Goal: Task Accomplishment & Management: Manage account settings

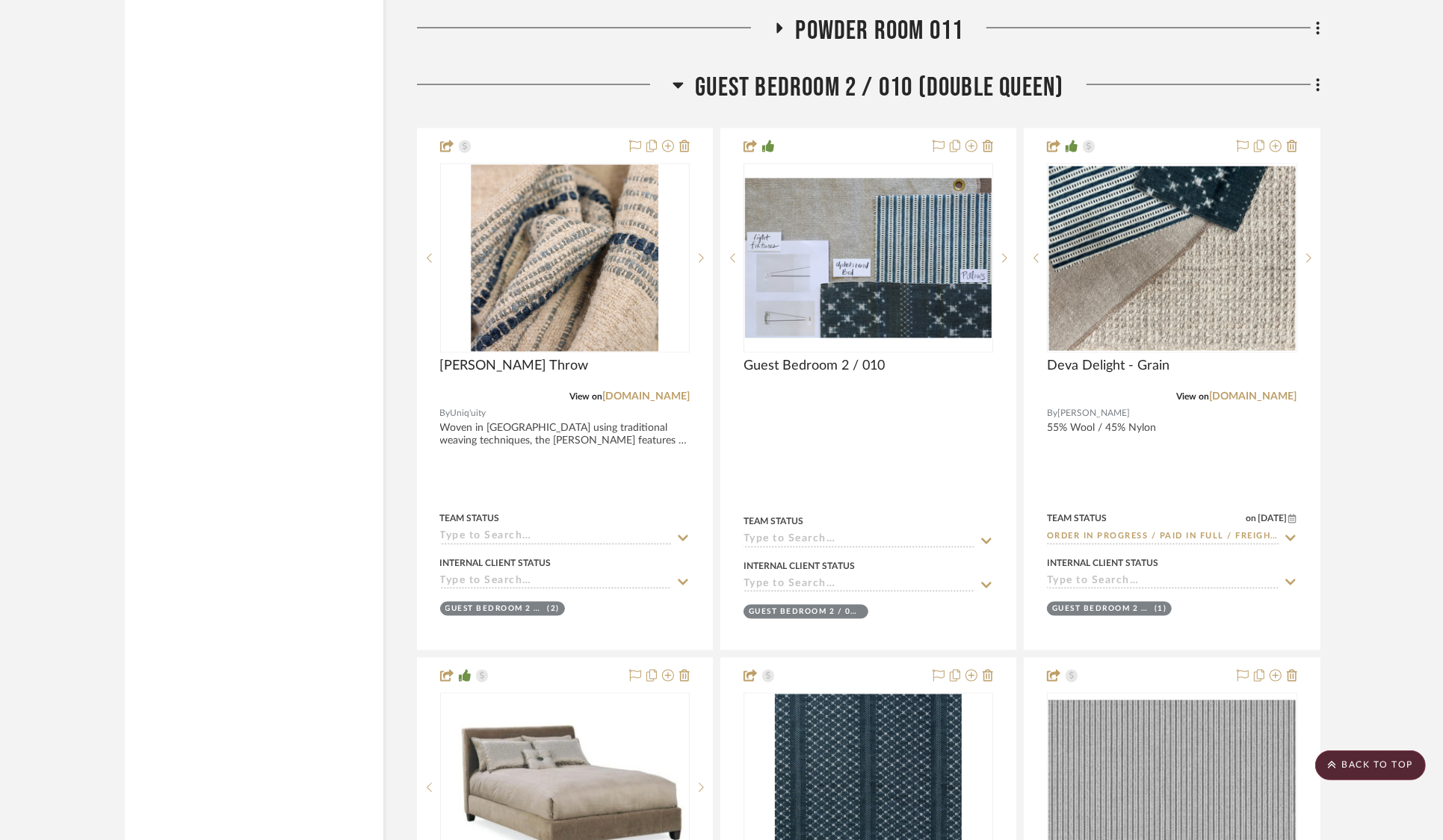
scroll to position [25748, 0]
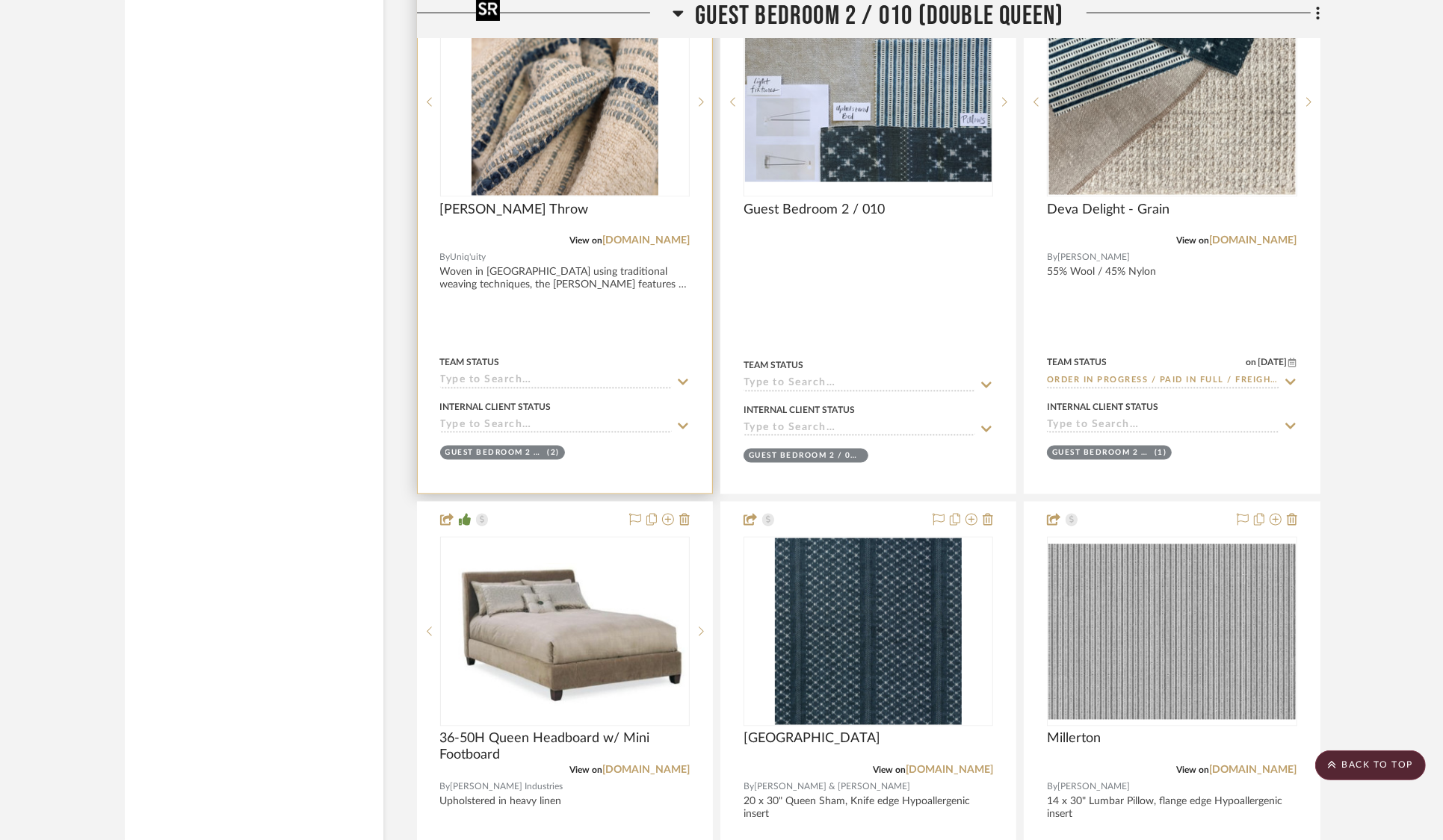
click at [0, 0] on img at bounding box center [0, 0] width 0 height 0
click at [0, 0] on div at bounding box center [0, 0] width 0 height 0
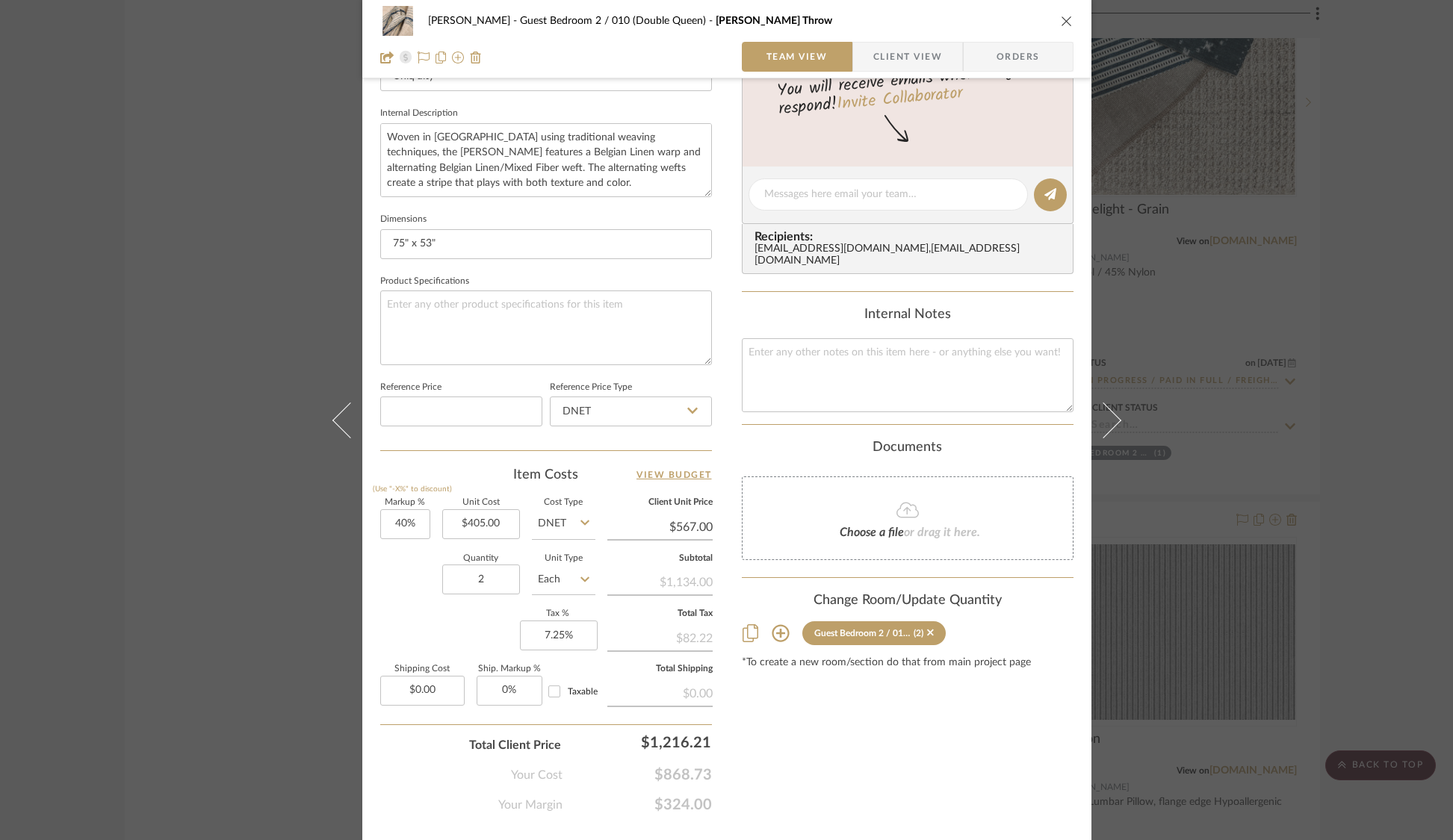
scroll to position [547, 0]
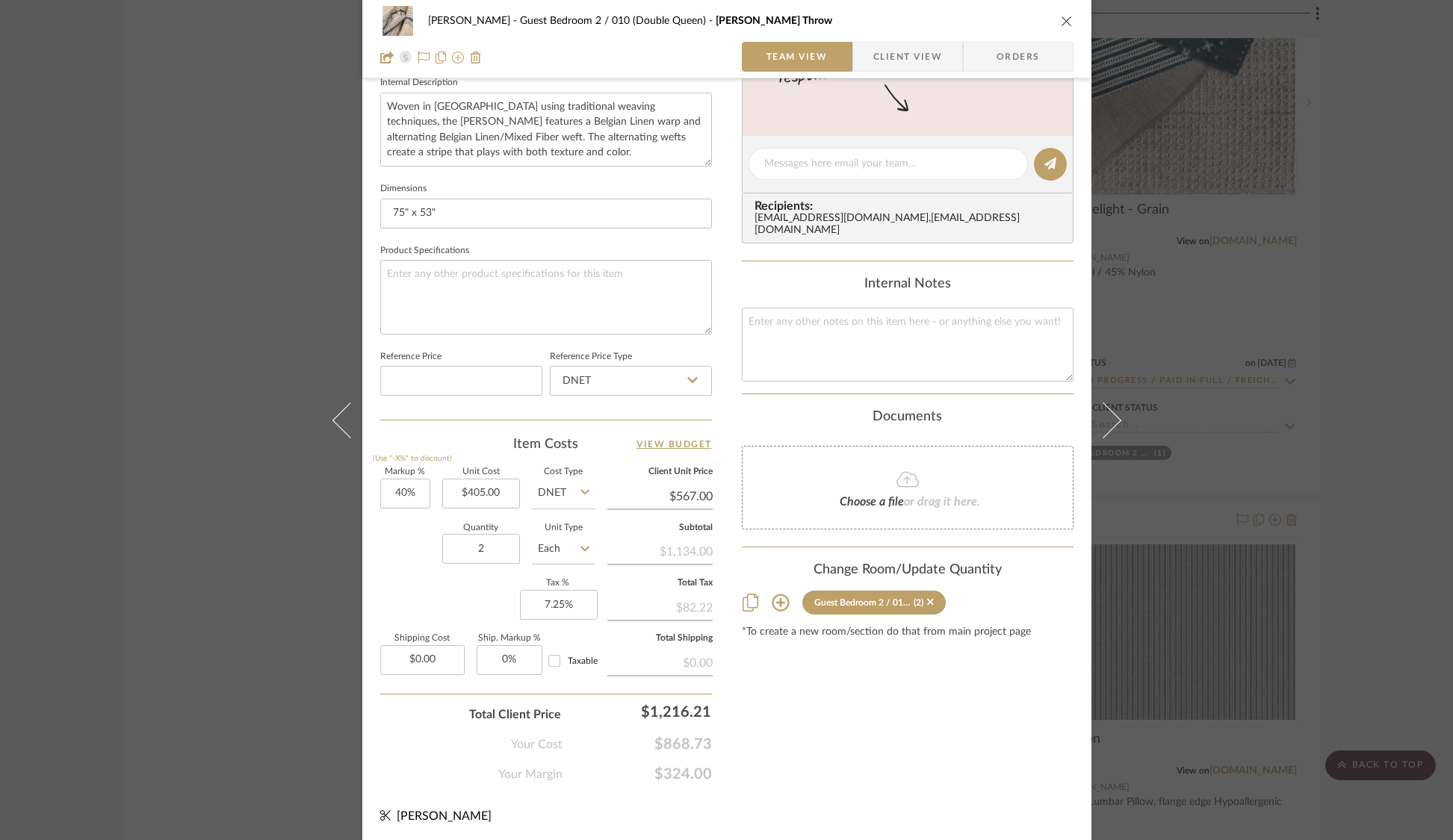
click at [143, 683] on div "[PERSON_NAME] Guest Bedroom 2 / 010 (Double Queen) [PERSON_NAME] Throw Team Vie…" at bounding box center [726, 420] width 1453 height 840
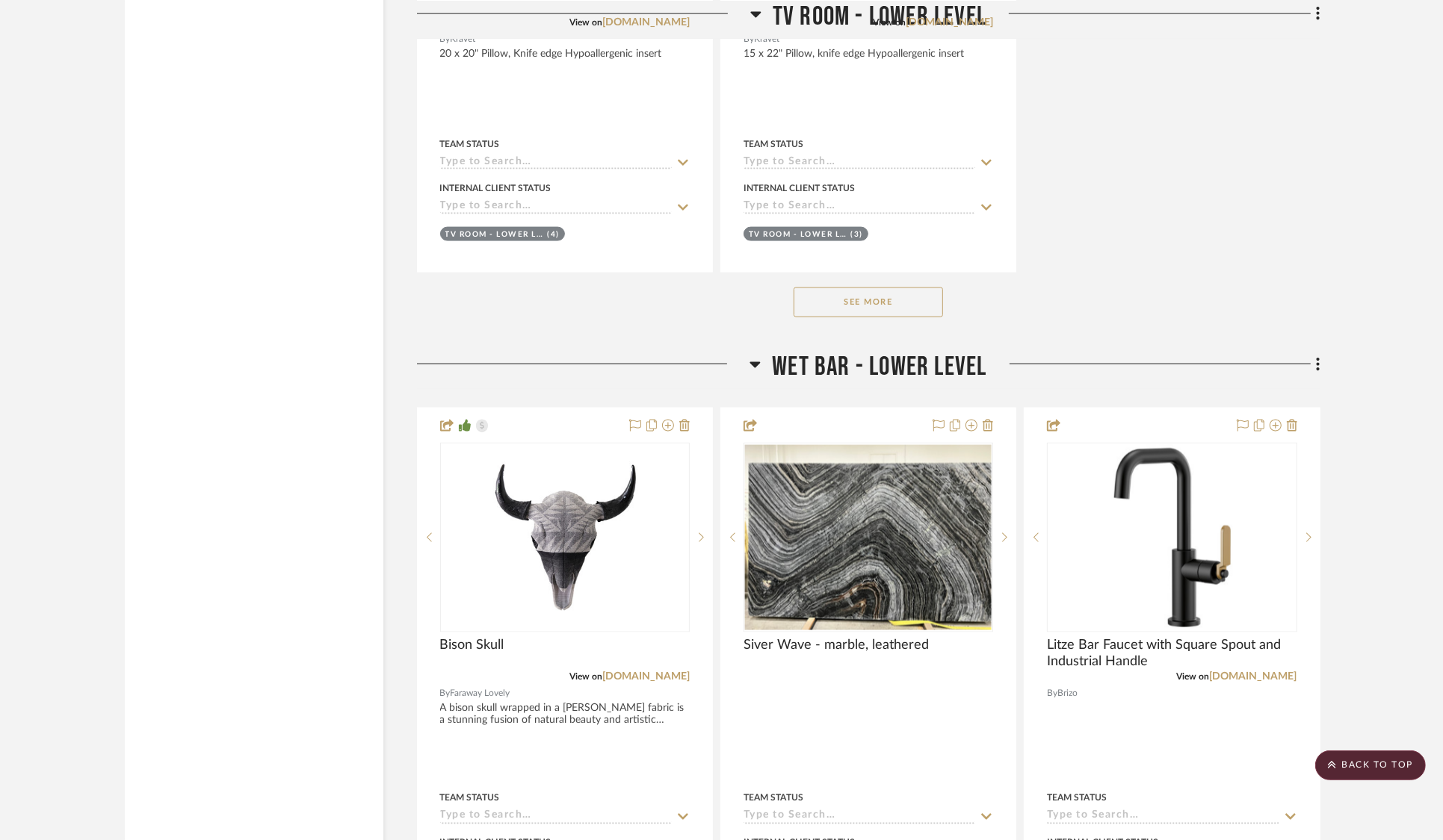
scroll to position [19439, 0]
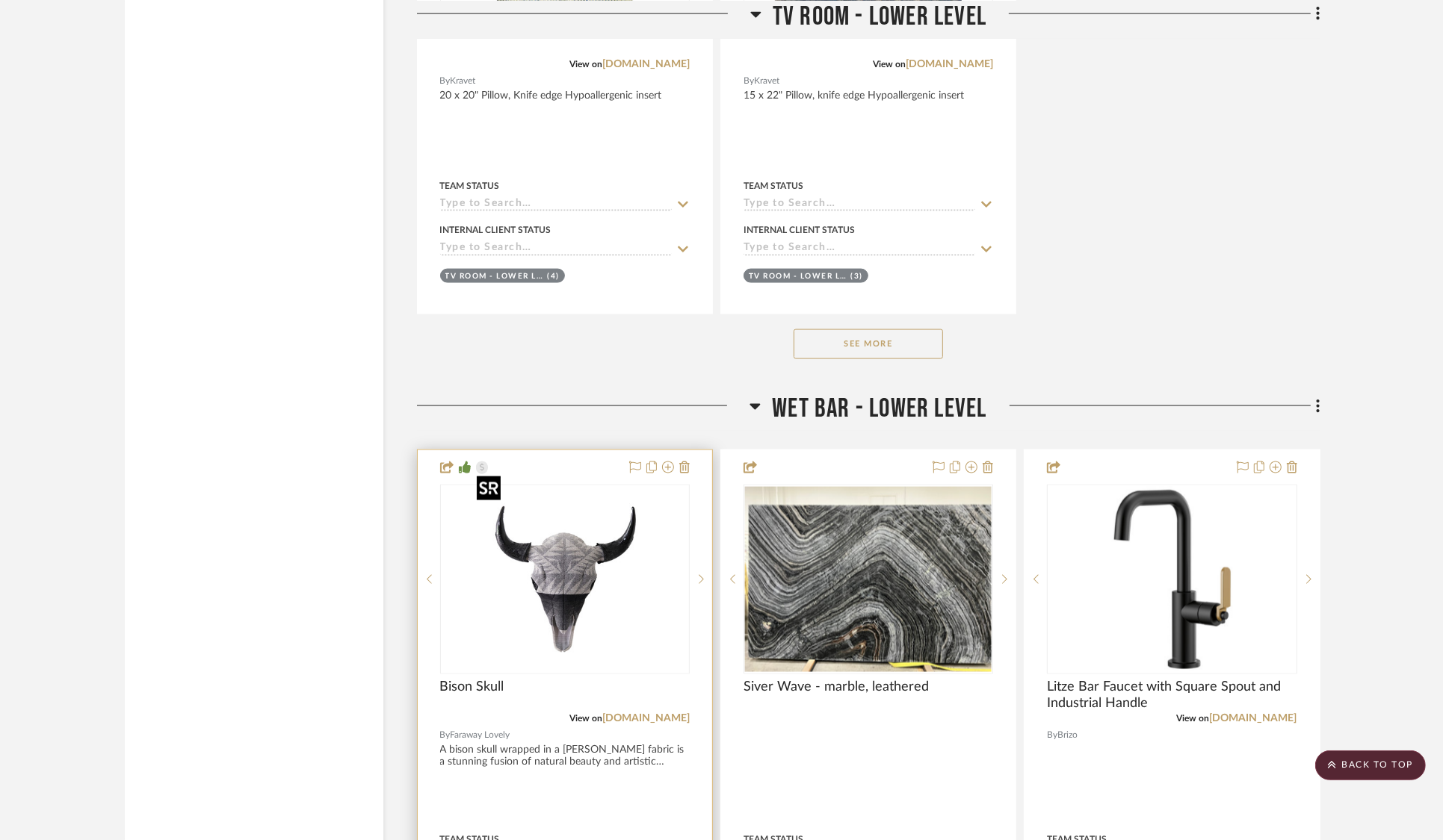
click at [565, 498] on div at bounding box center [565, 580] width 250 height 190
click at [564, 552] on img "0" at bounding box center [565, 580] width 187 height 187
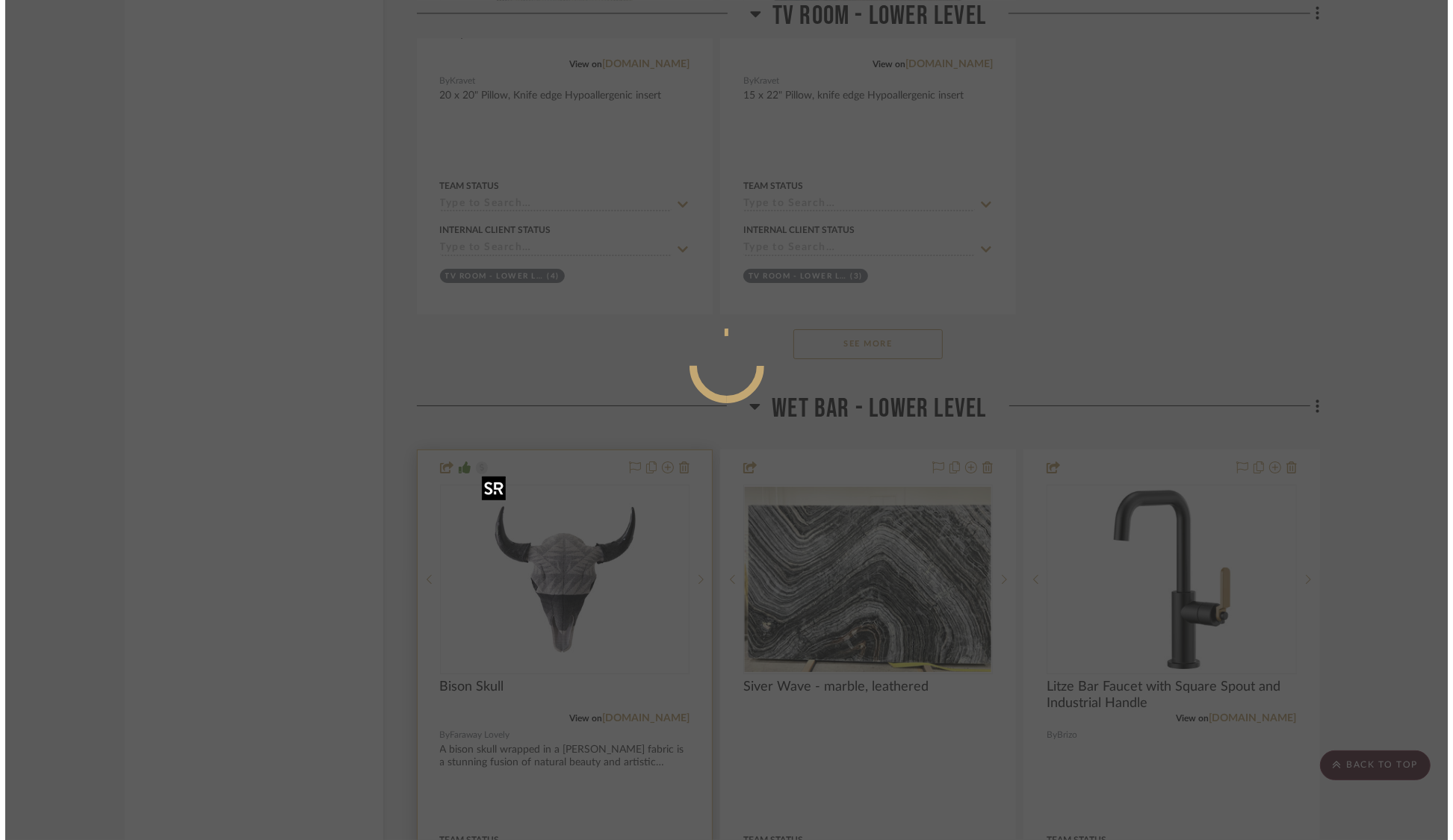
scroll to position [0, 0]
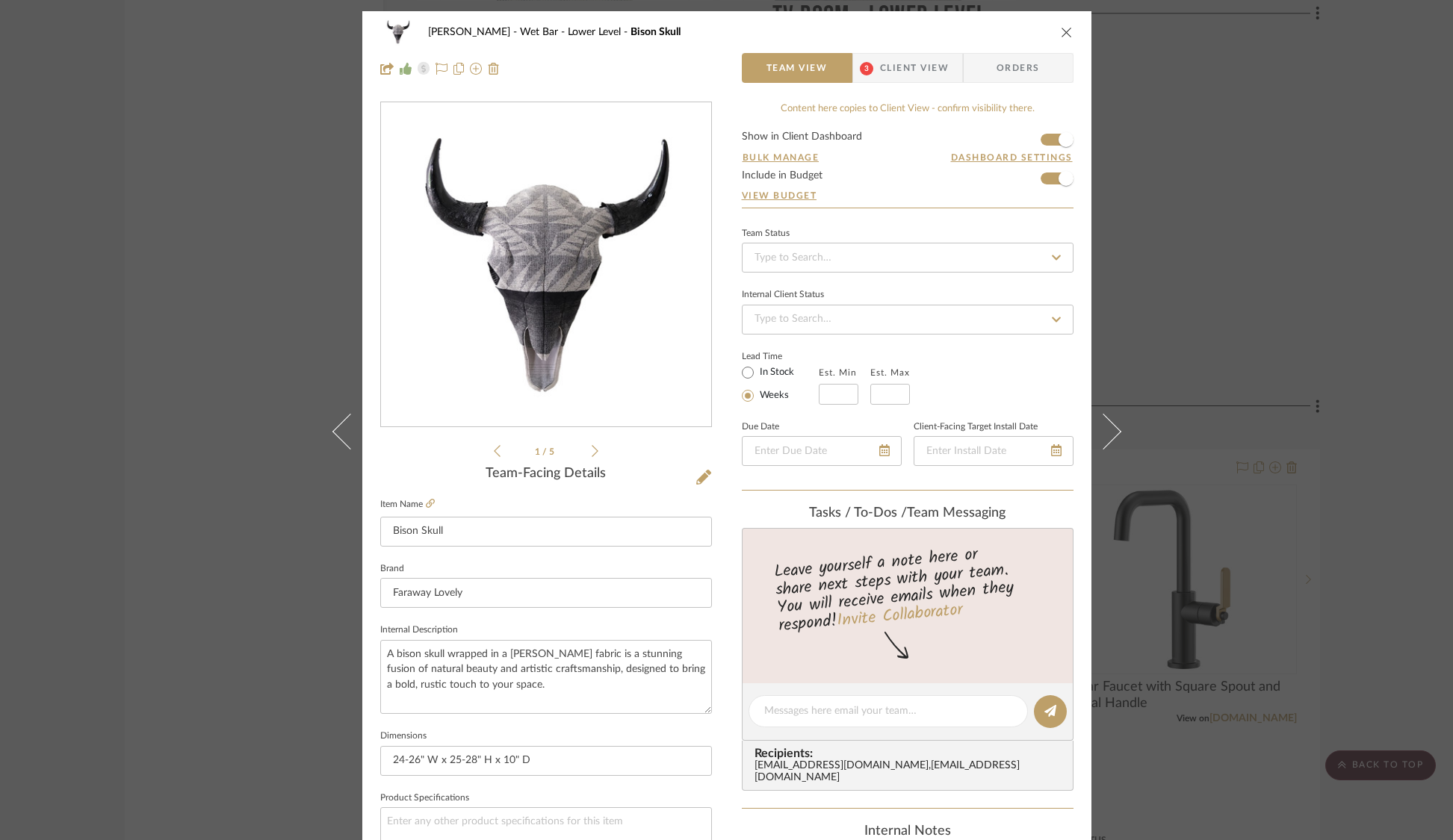
click at [905, 66] on span "Client View" at bounding box center [914, 67] width 69 height 30
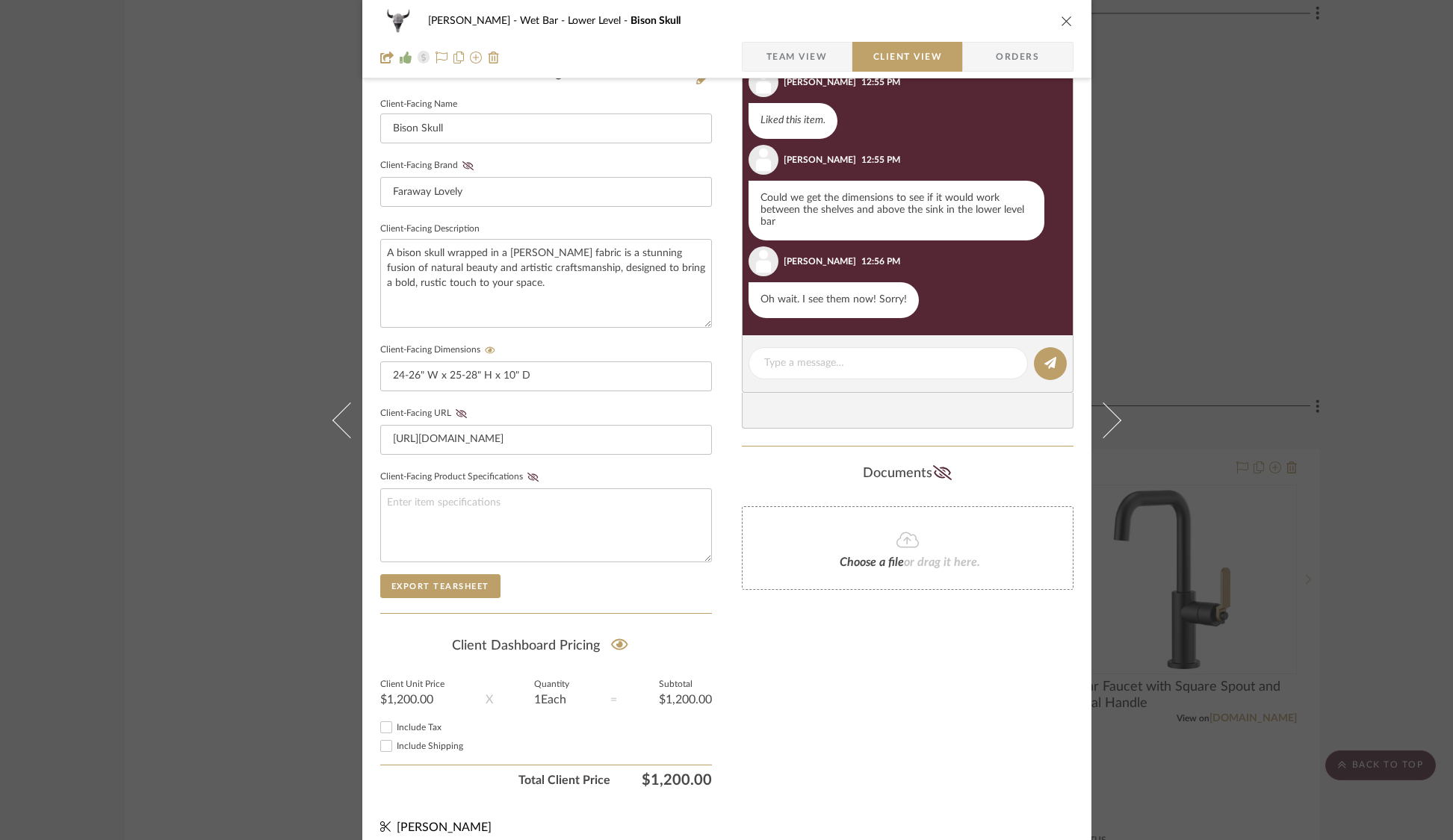
scroll to position [411, 0]
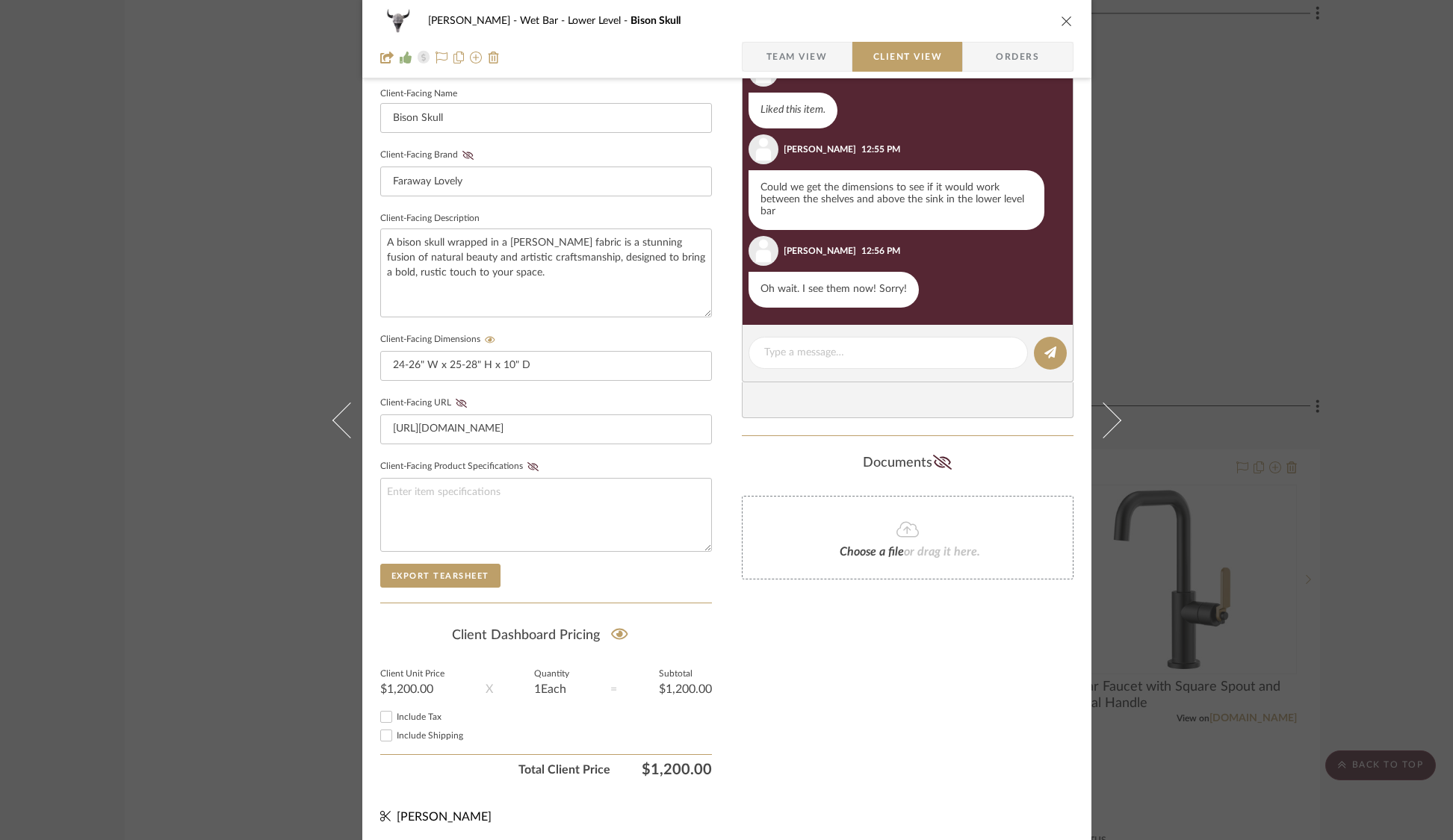
click at [144, 677] on div "[PERSON_NAME] Wet Bar - Lower Level Bison Skull Team View Client View Orders 1 …" at bounding box center [726, 420] width 1453 height 840
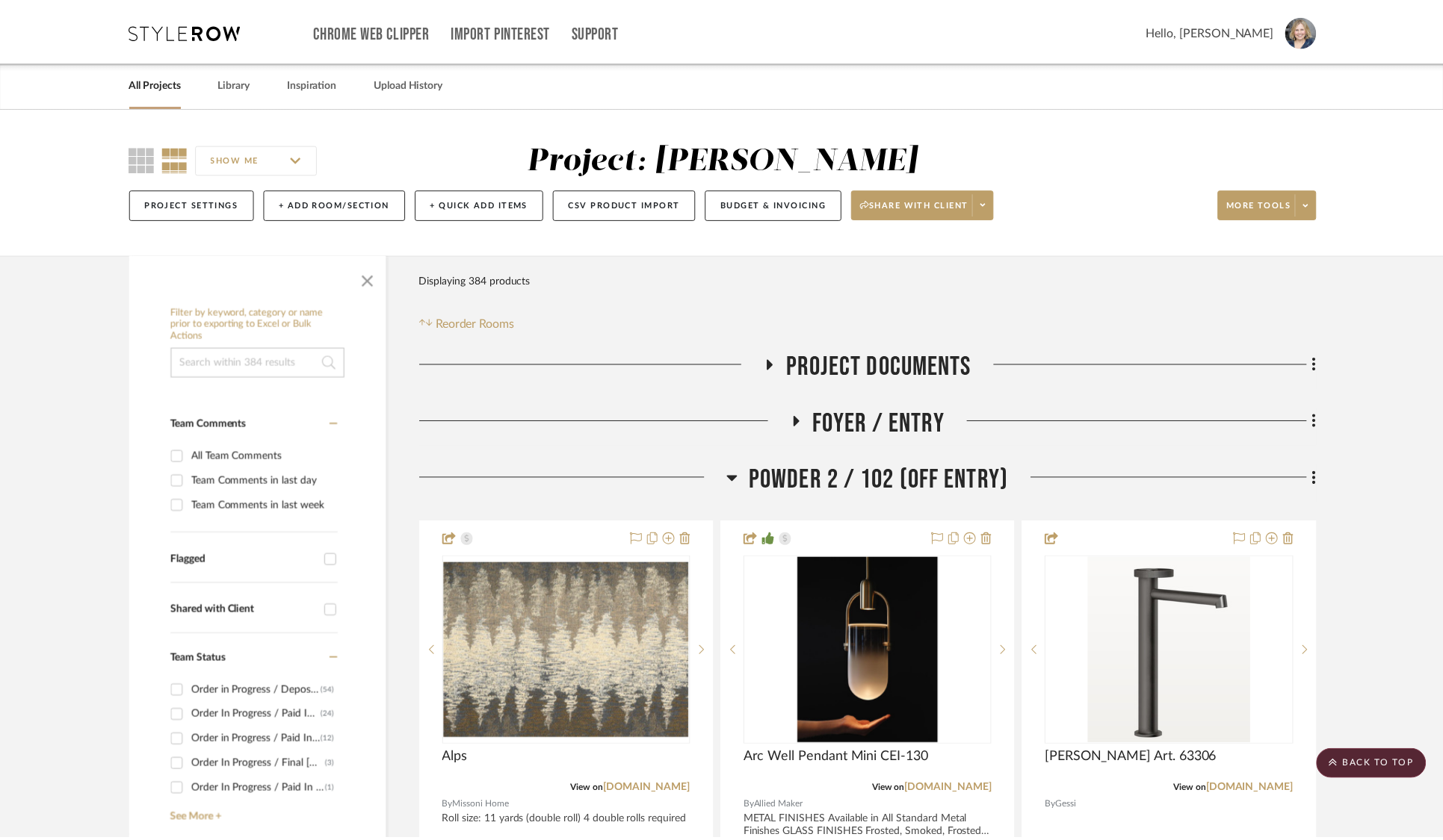
scroll to position [19439, 0]
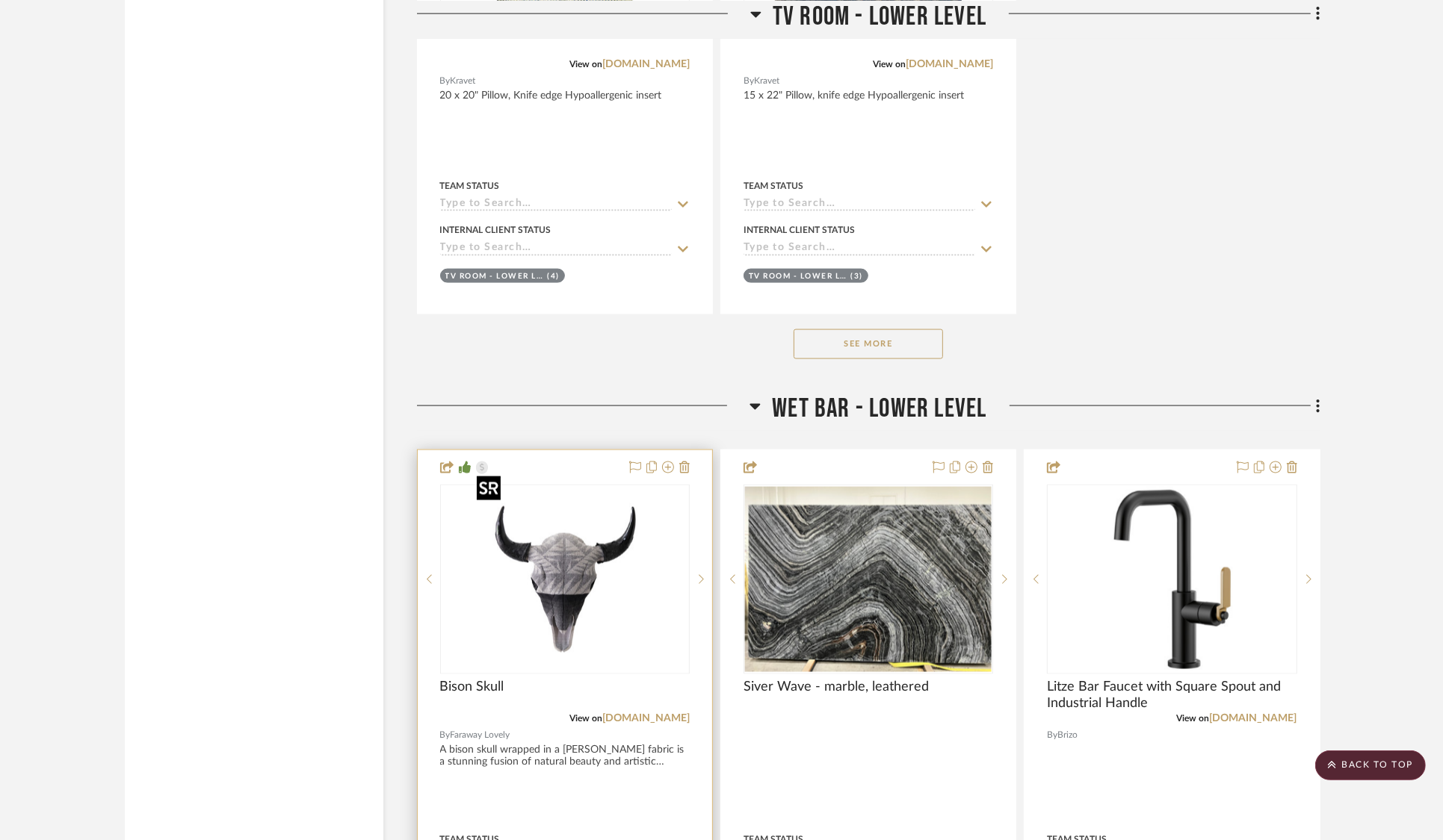
click at [563, 558] on img "0" at bounding box center [565, 580] width 187 height 187
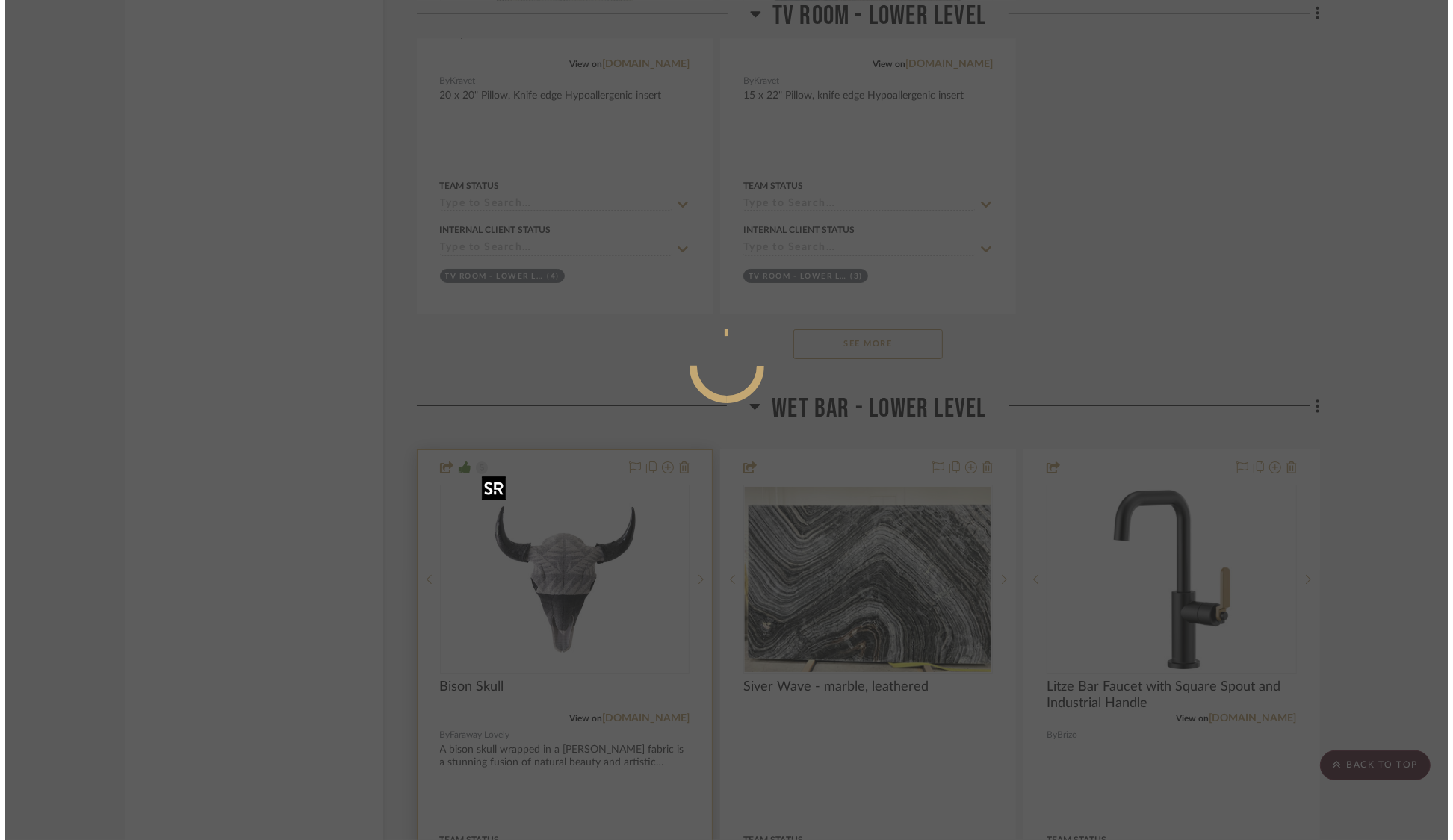
scroll to position [0, 0]
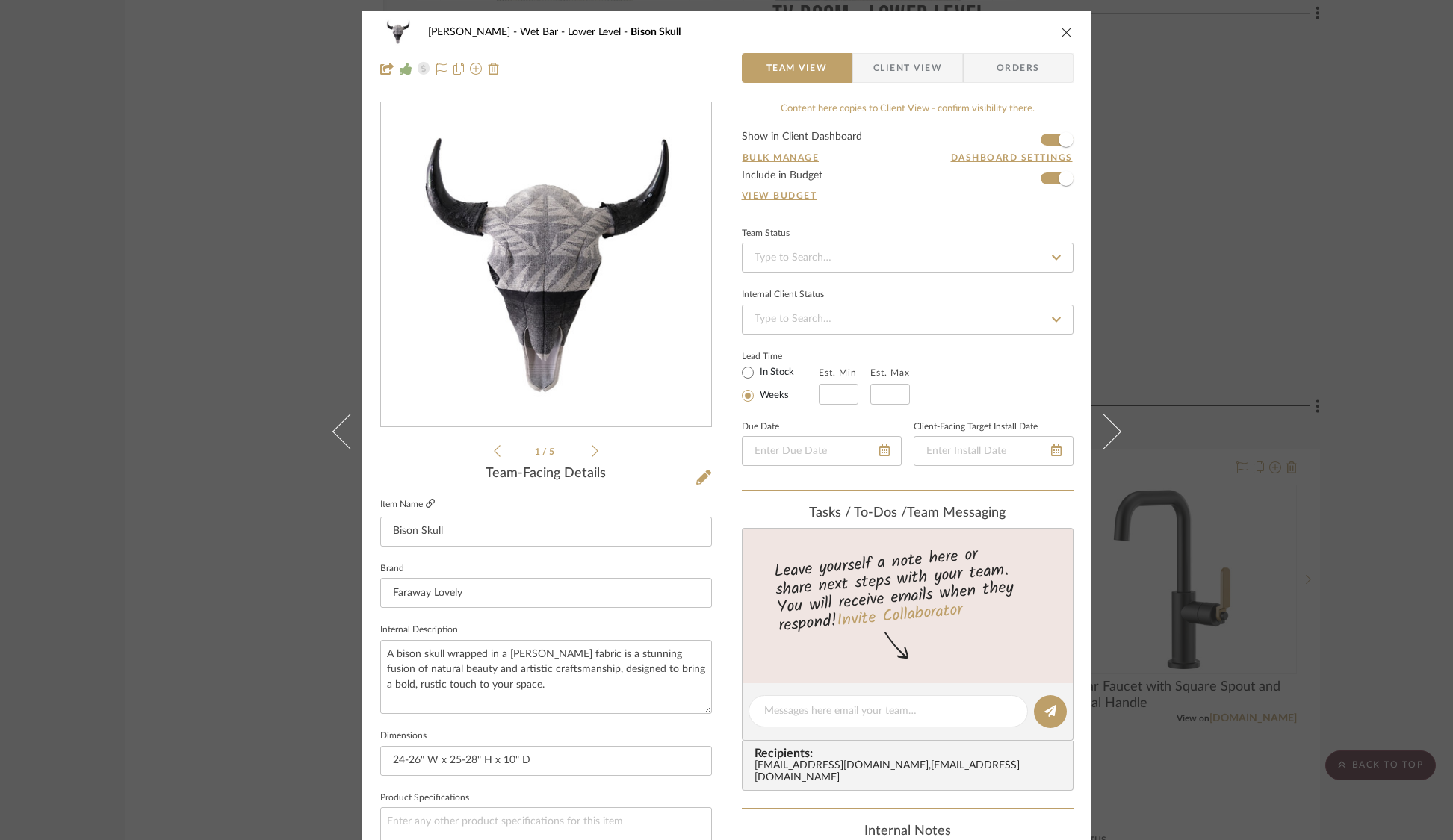
click at [426, 502] on icon at bounding box center [431, 503] width 9 height 9
click at [1319, 45] on div "[PERSON_NAME] Wet Bar - Lower Level Bison Skull Team View Client View Orders 1 …" at bounding box center [726, 420] width 1453 height 840
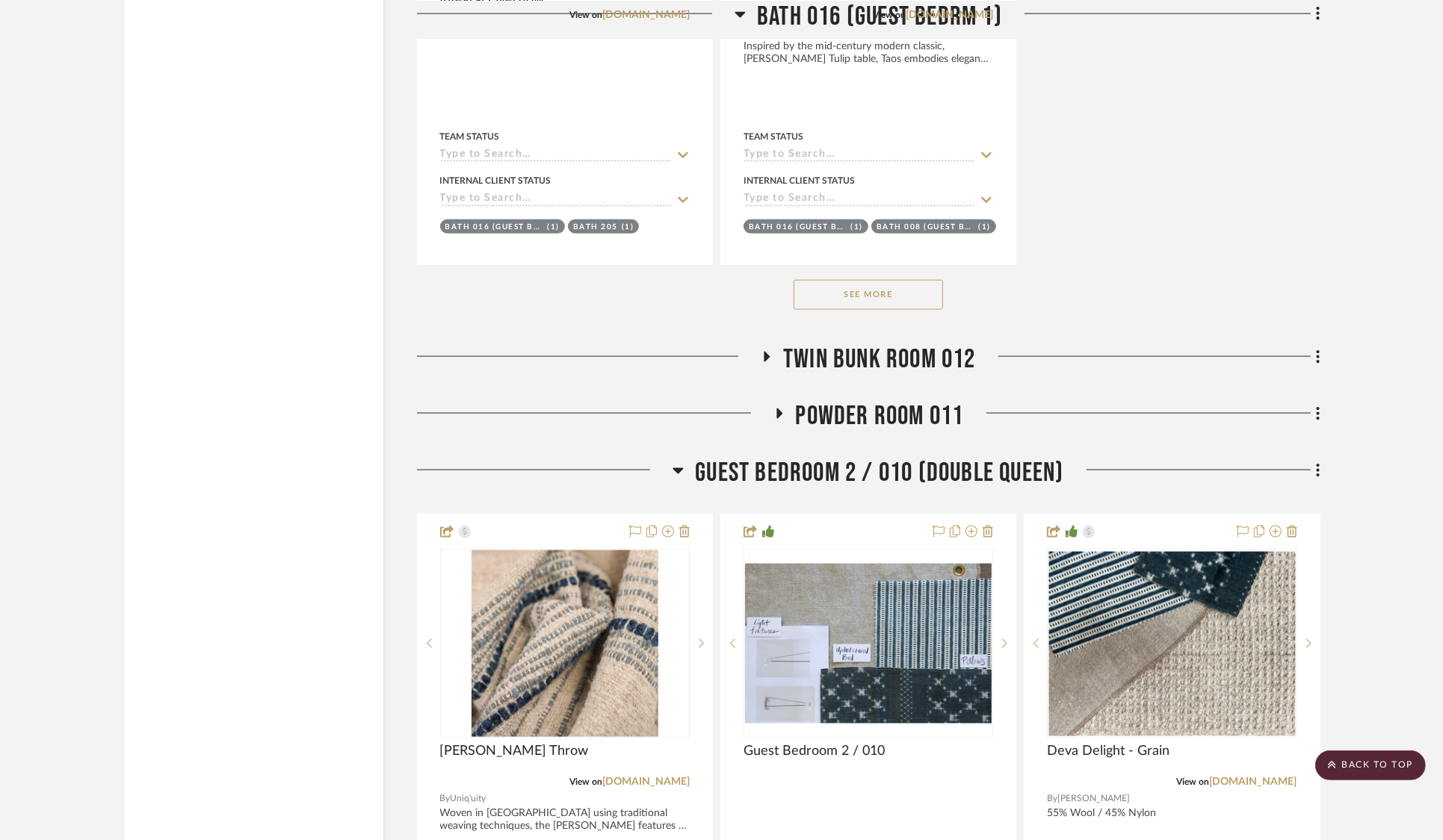
scroll to position [24928, 0]
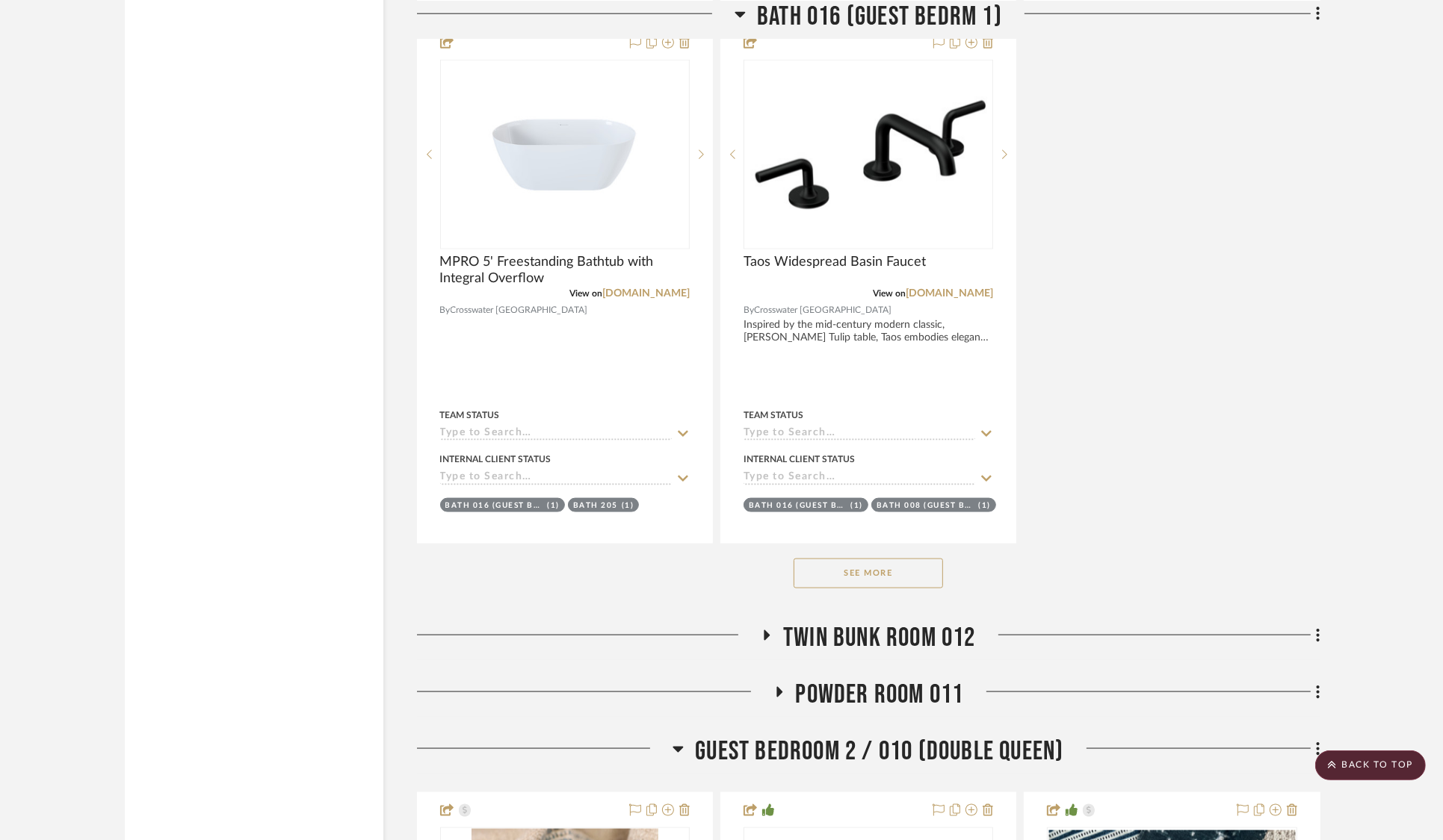
click at [762, 630] on icon at bounding box center [767, 635] width 18 height 11
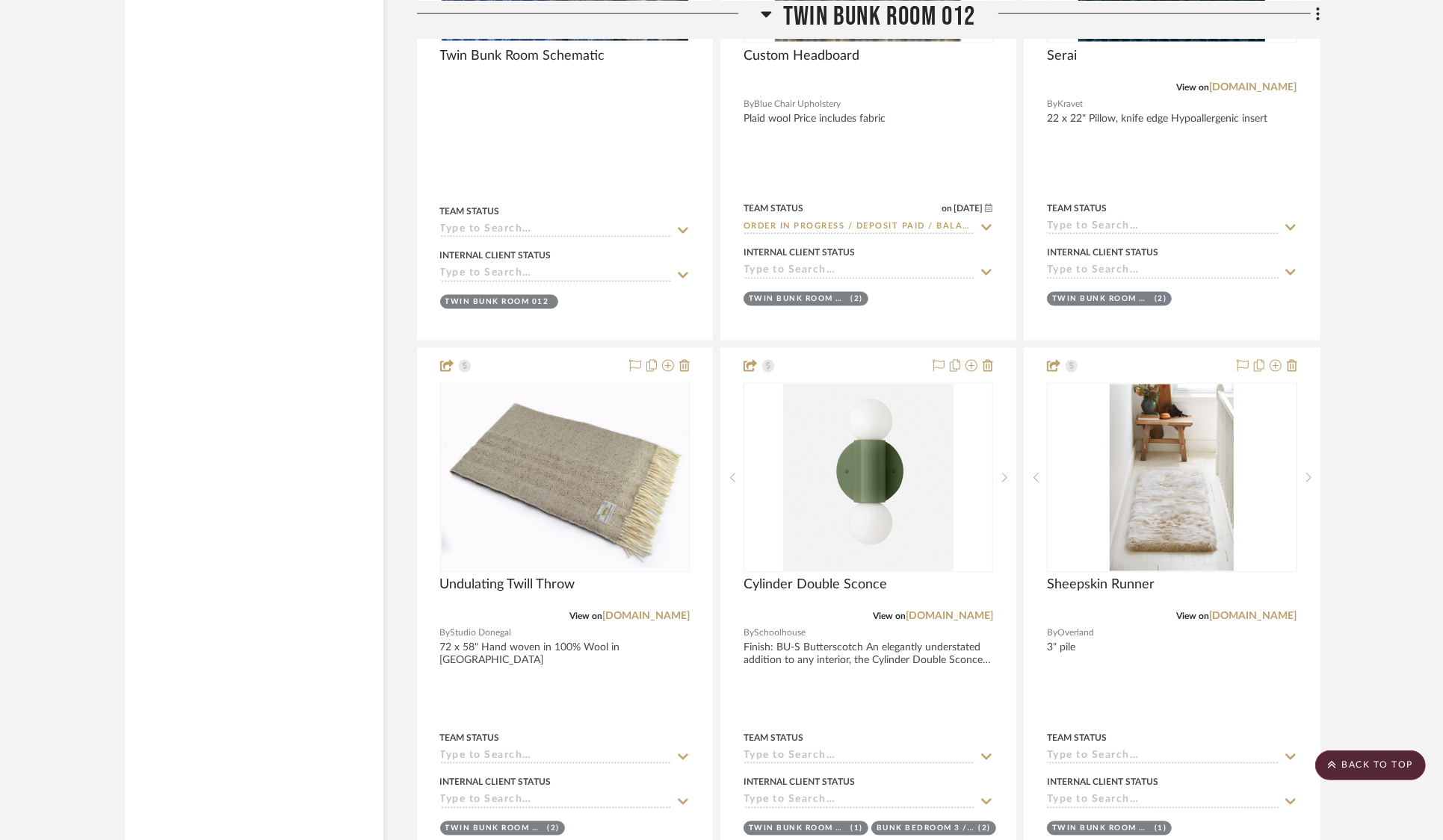
scroll to position [25830, 0]
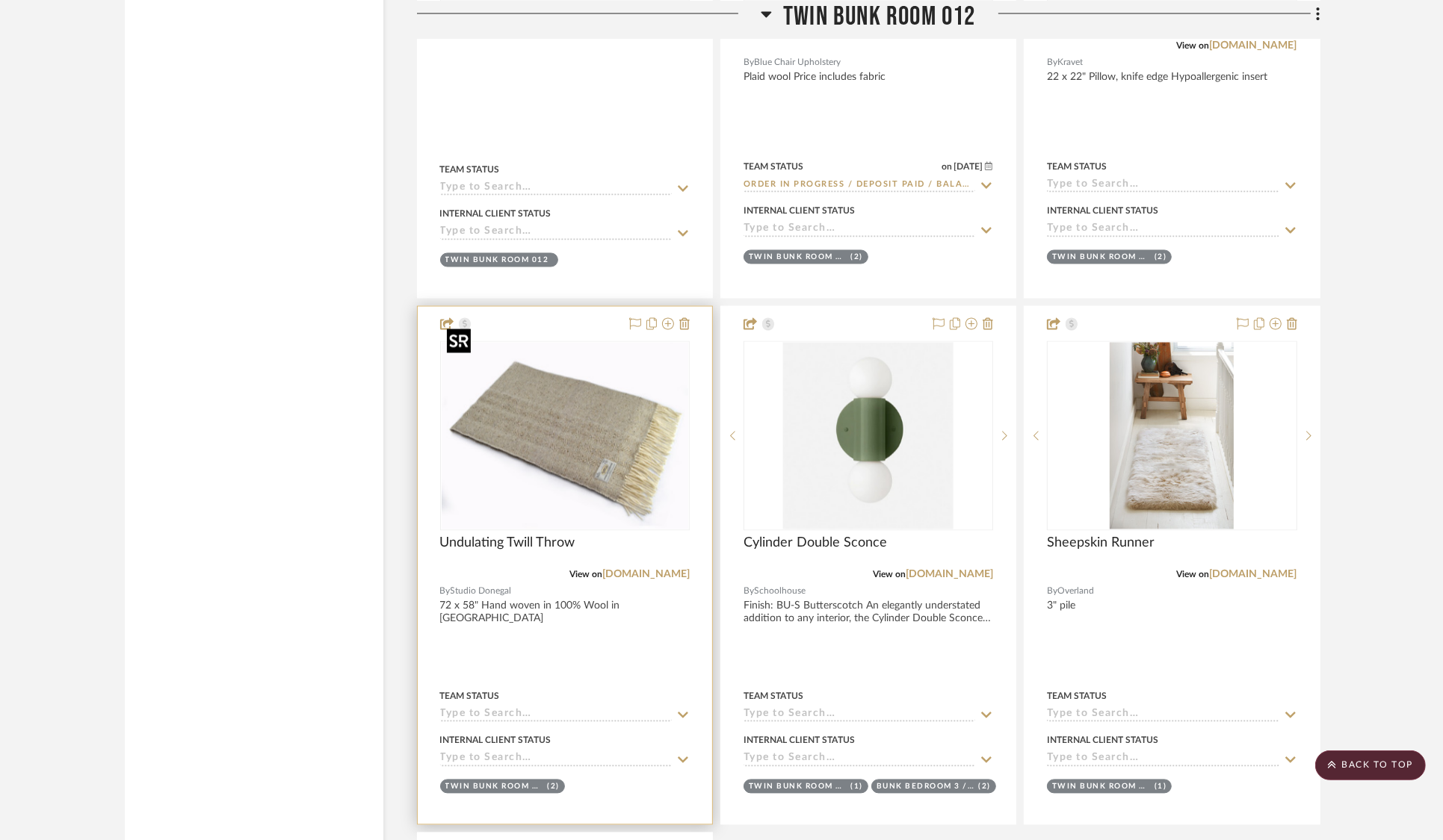
click at [0, 0] on img at bounding box center [0, 0] width 0 height 0
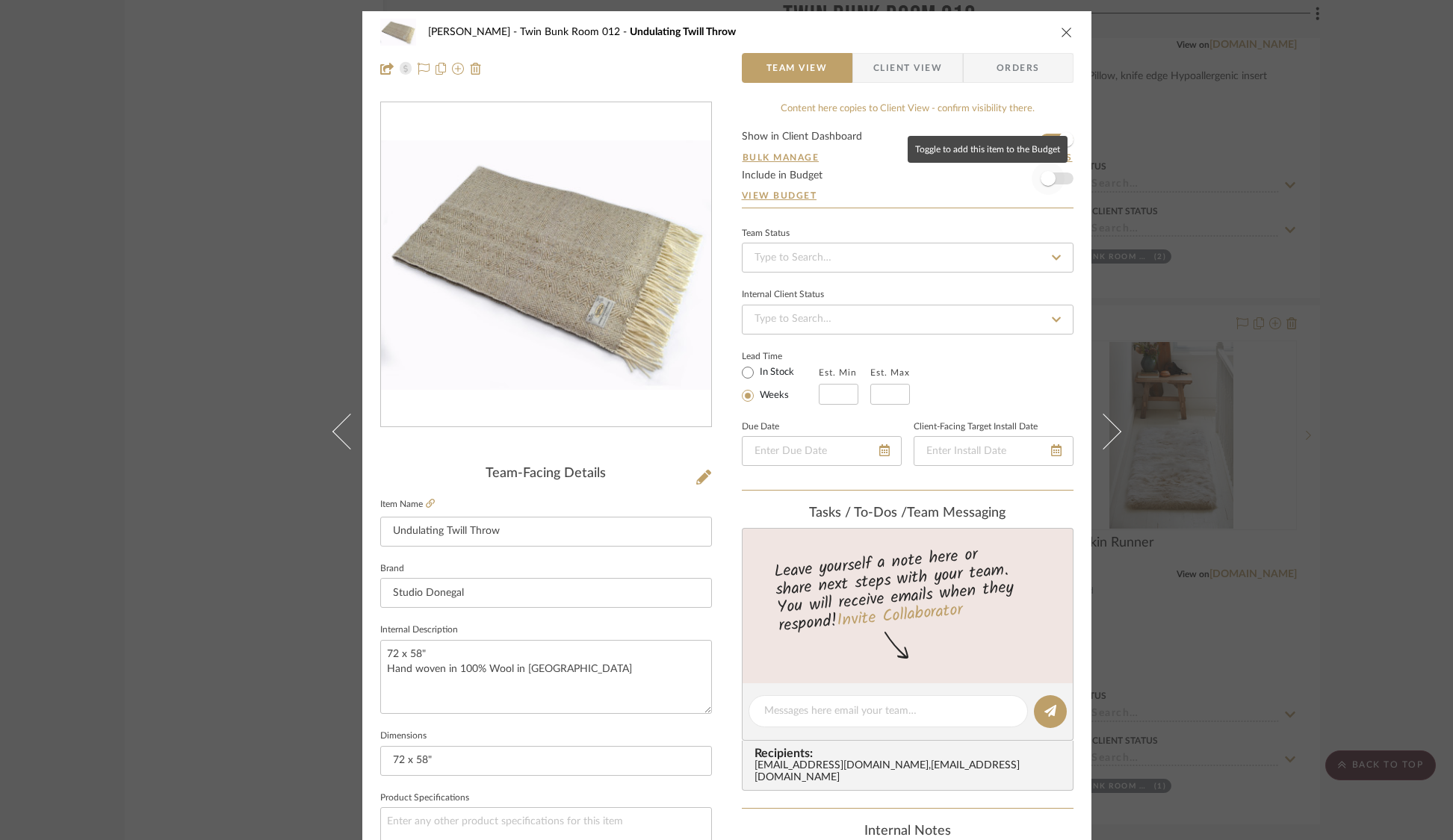
click at [1042, 180] on span "button" at bounding box center [1048, 179] width 15 height 15
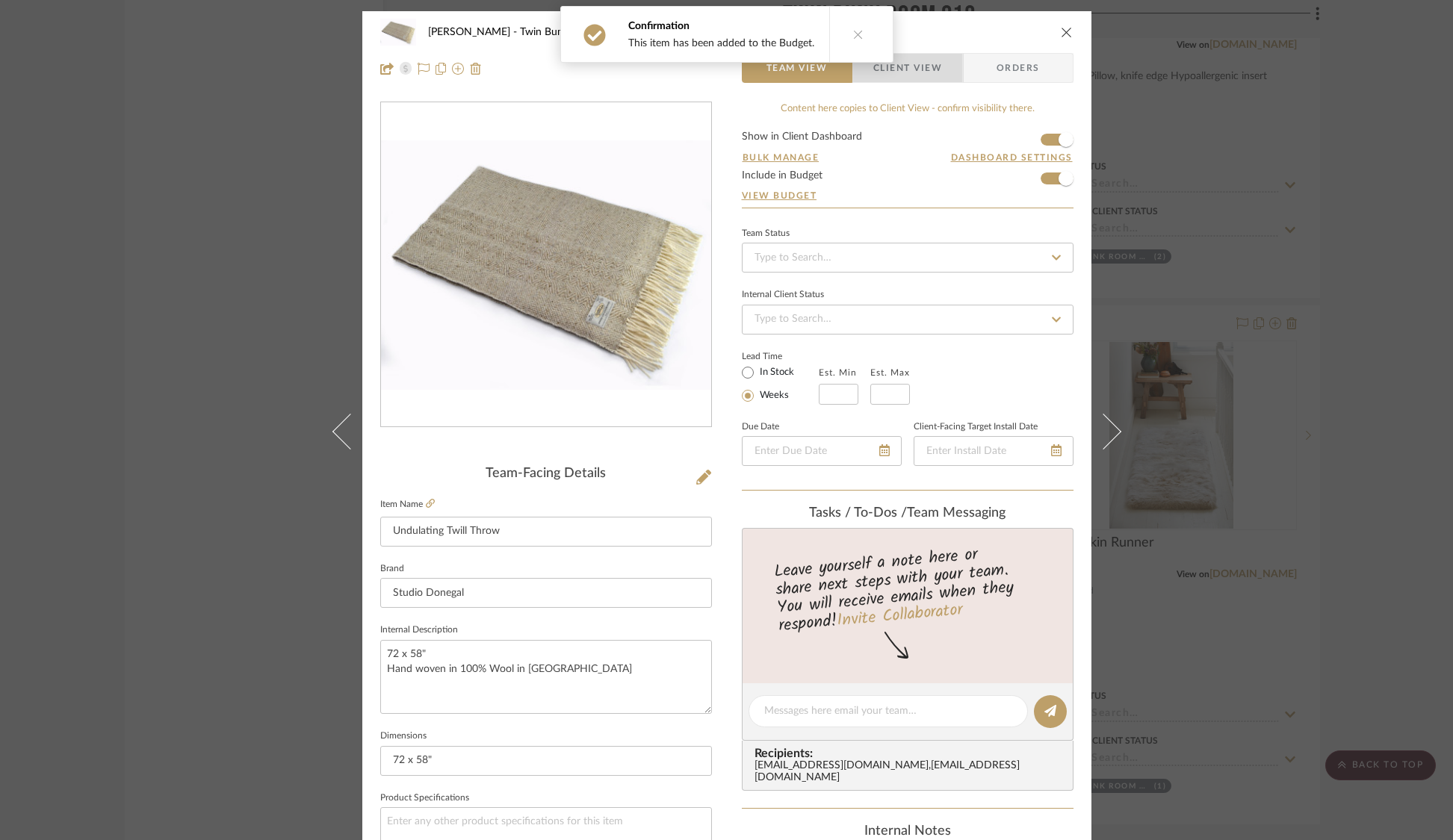
click at [919, 62] on span "Client View" at bounding box center [907, 67] width 69 height 30
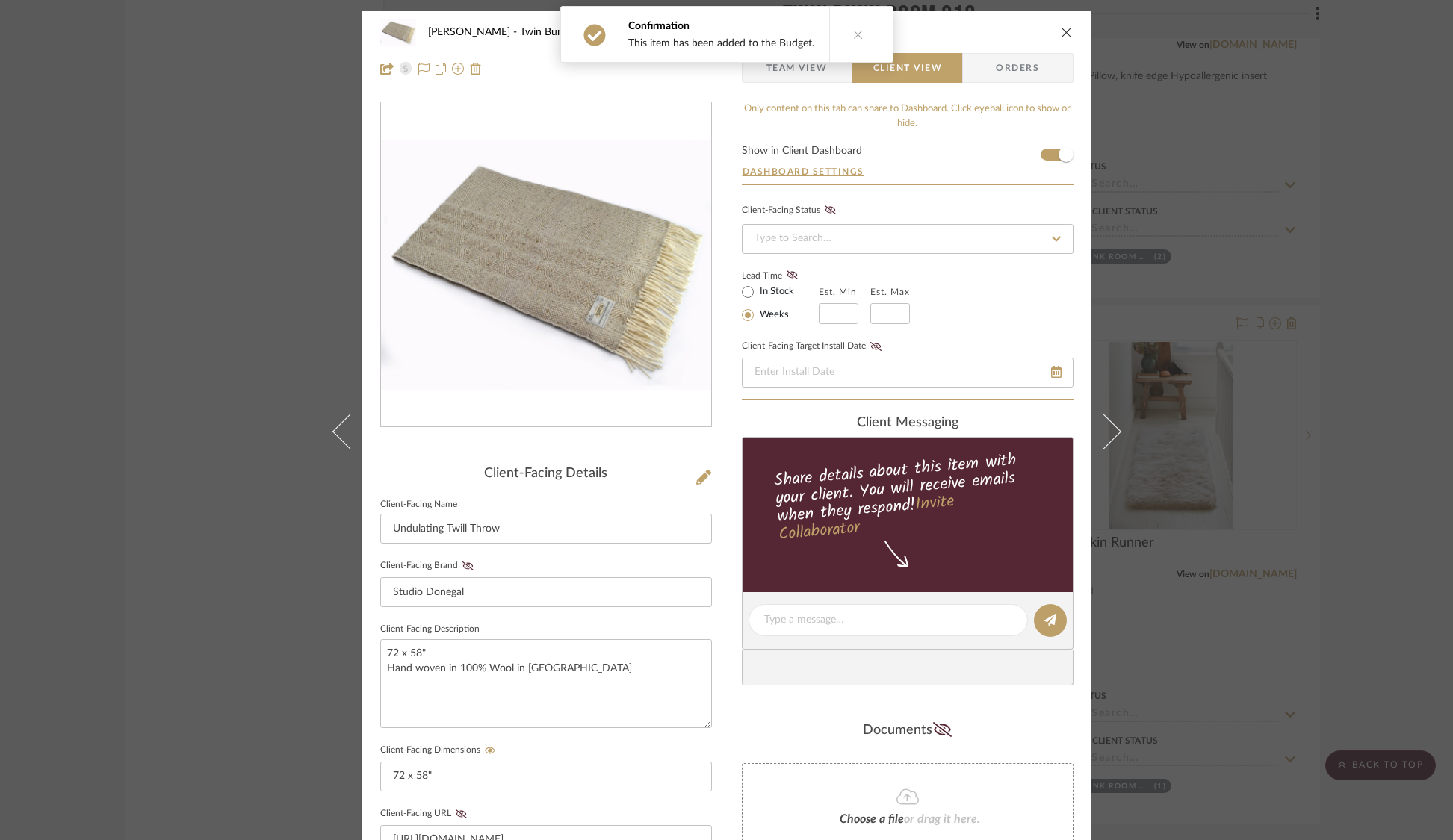
click at [853, 33] on icon at bounding box center [858, 34] width 11 height 11
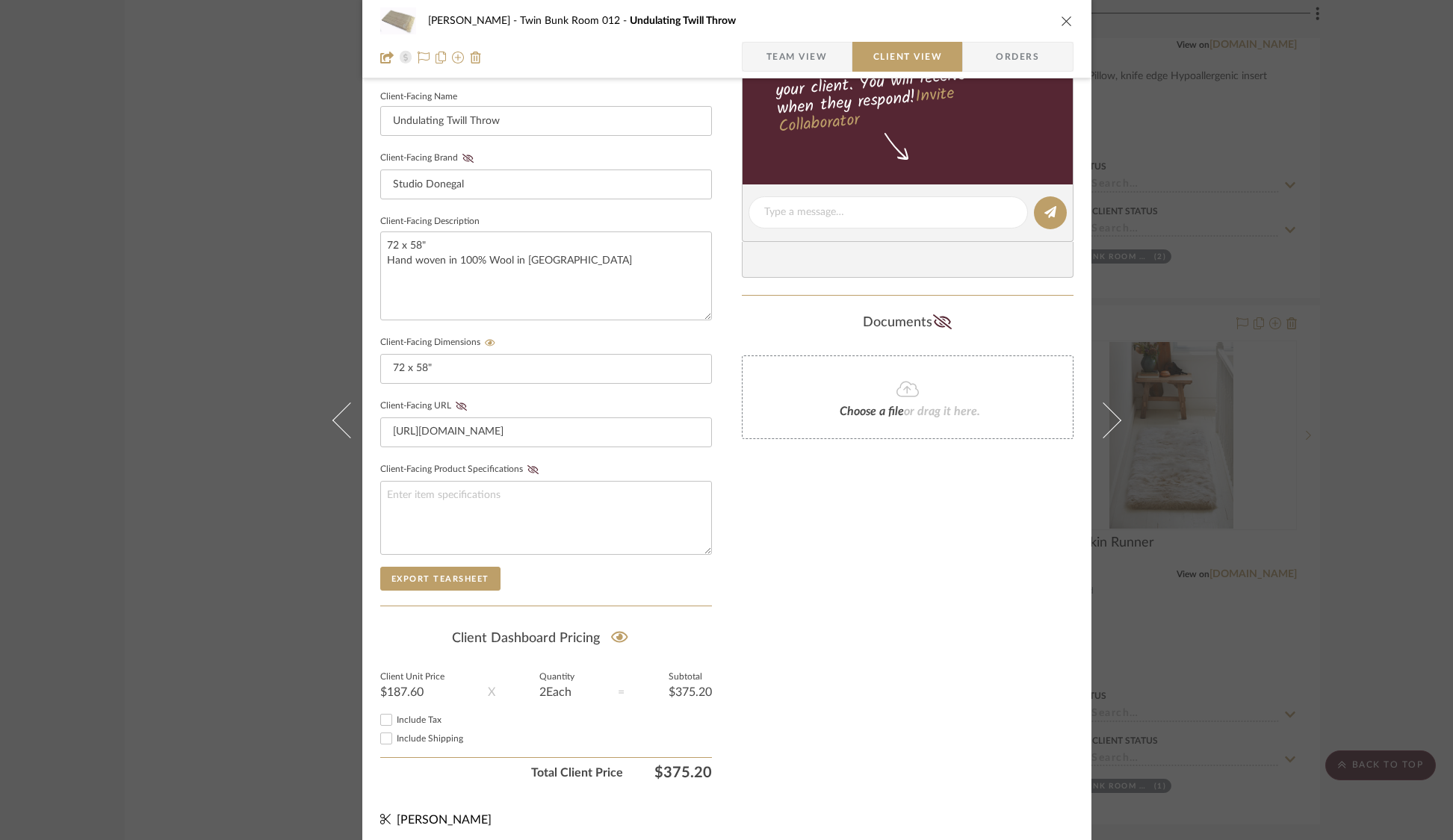
scroll to position [411, 0]
click at [805, 59] on span "Team View" at bounding box center [797, 56] width 61 height 30
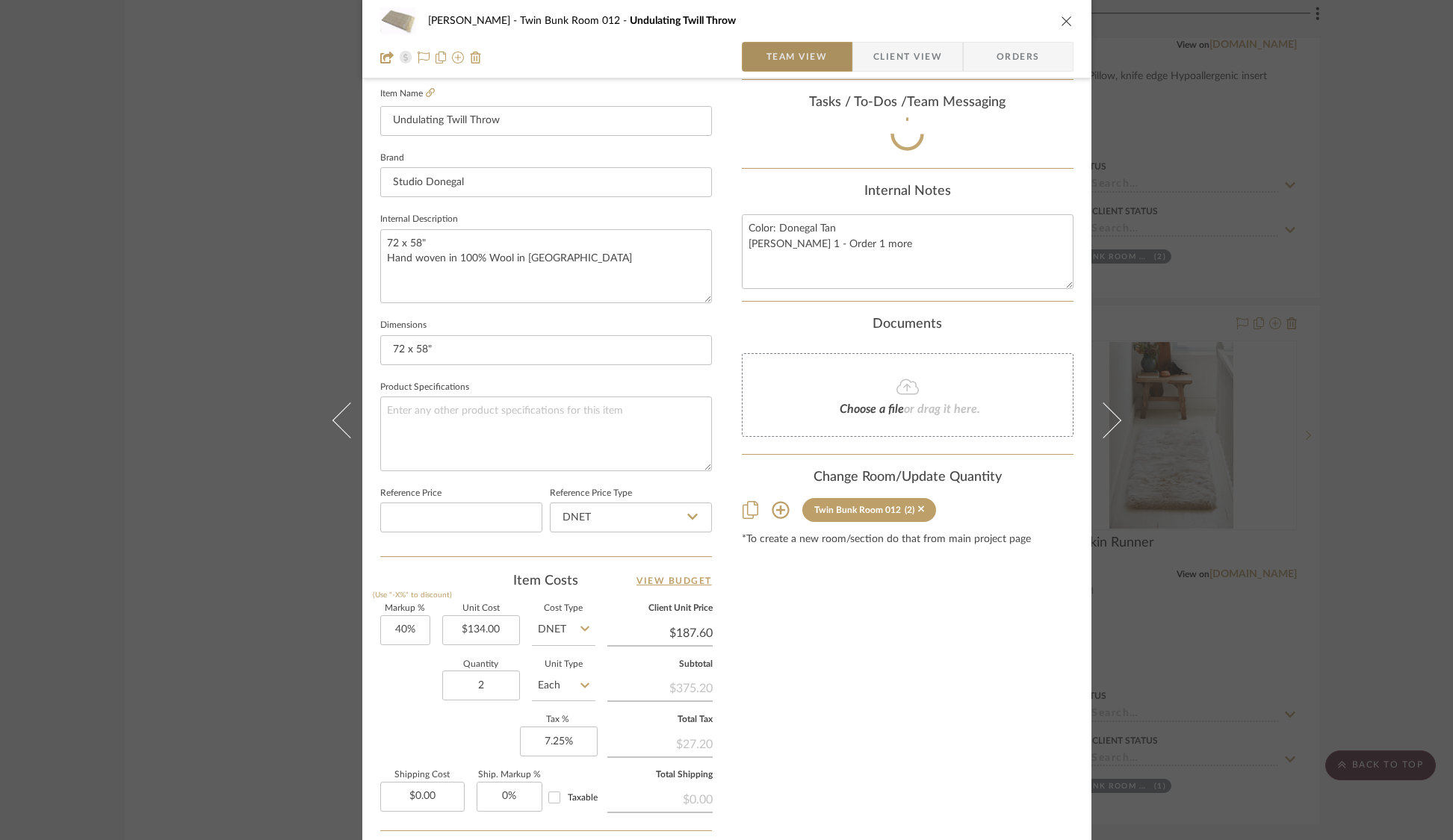
click at [789, 52] on span "Team View" at bounding box center [797, 56] width 61 height 30
click at [797, 53] on span "Team View" at bounding box center [797, 56] width 61 height 30
